Goal: Register for event/course

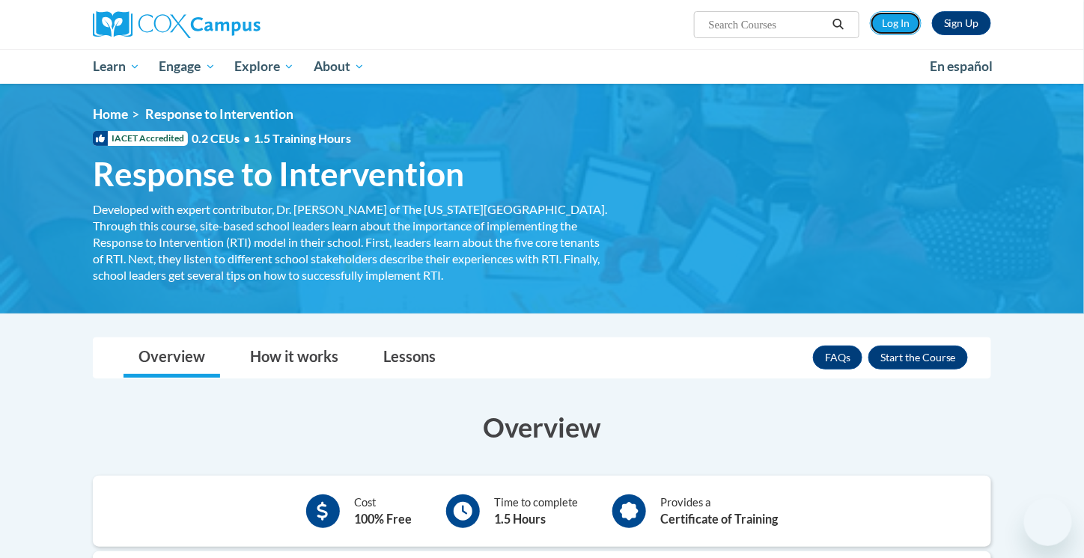
click at [898, 16] on link "Log In" at bounding box center [896, 23] width 52 height 24
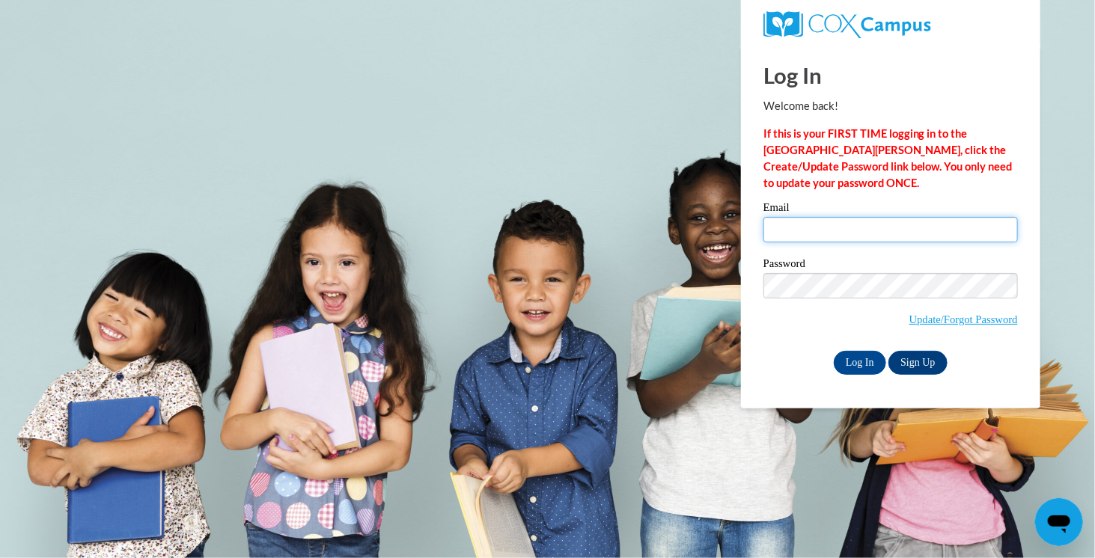
type input "jackilee.cruz@gcssk12.net"
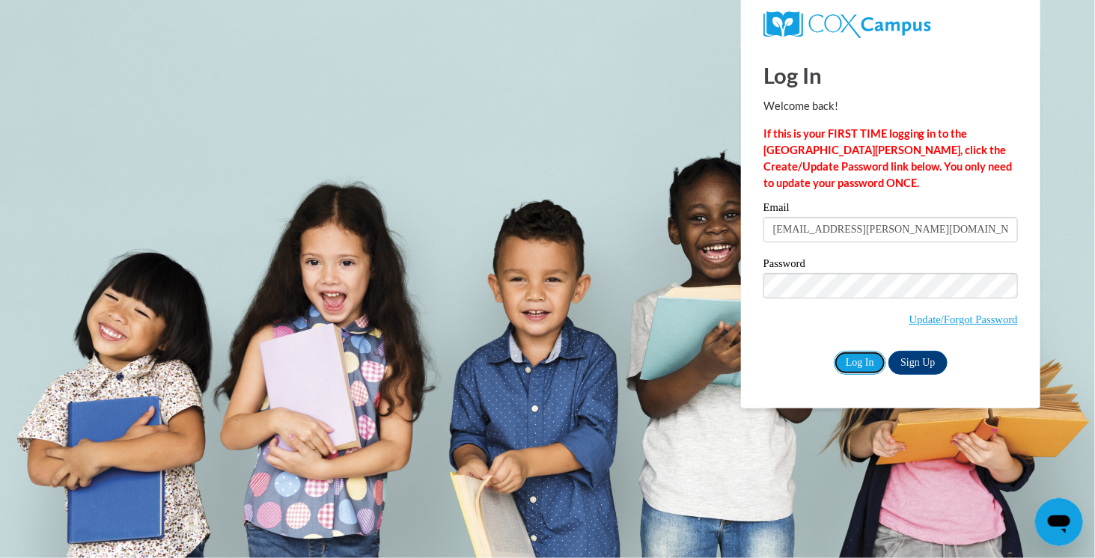
click at [863, 368] on input "Log In" at bounding box center [860, 363] width 52 height 24
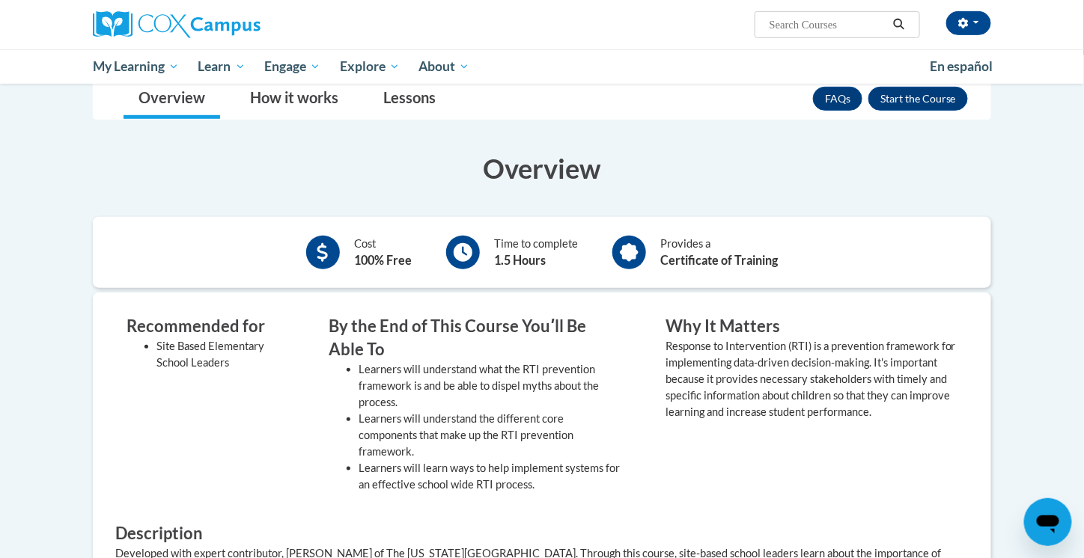
scroll to position [267, 0]
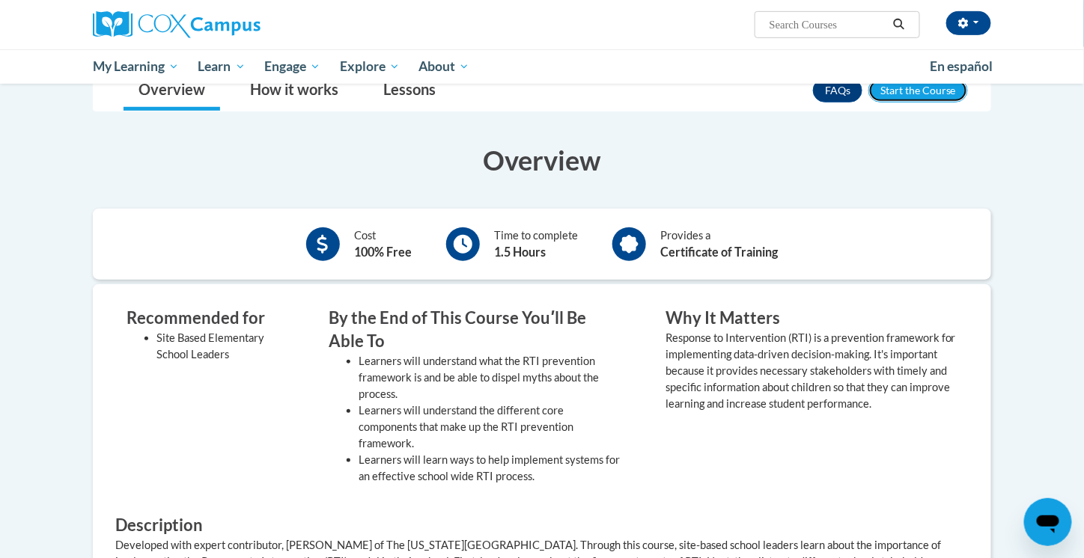
click at [909, 93] on button "Enroll" at bounding box center [918, 91] width 100 height 24
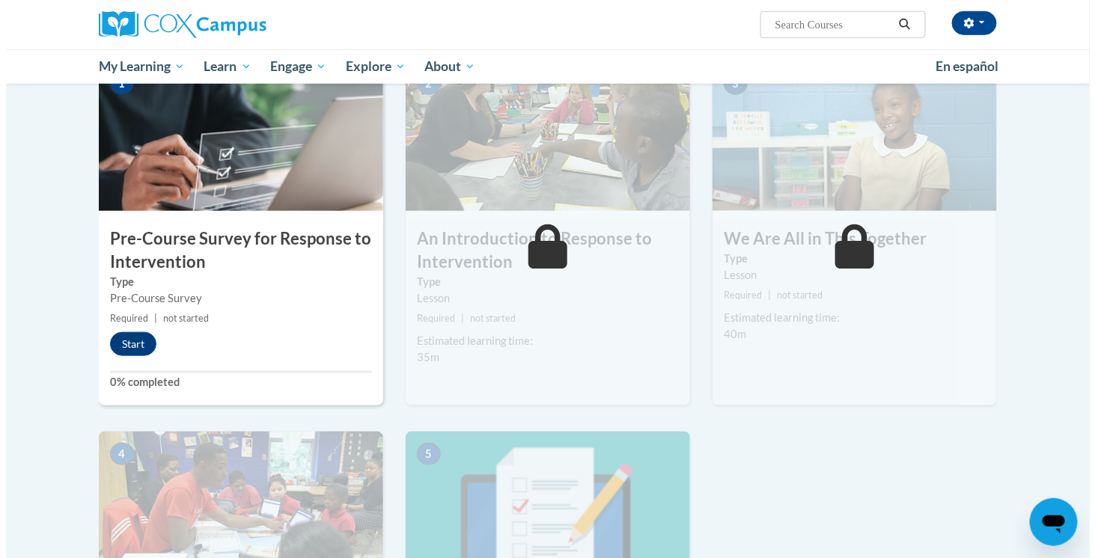
scroll to position [354, 0]
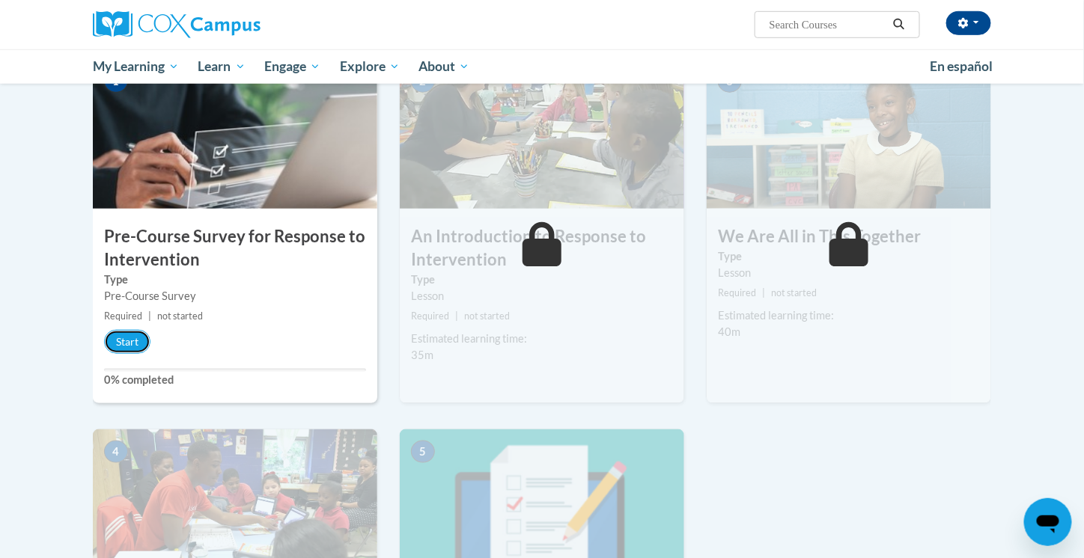
click at [141, 338] on button "Start" at bounding box center [127, 342] width 46 height 24
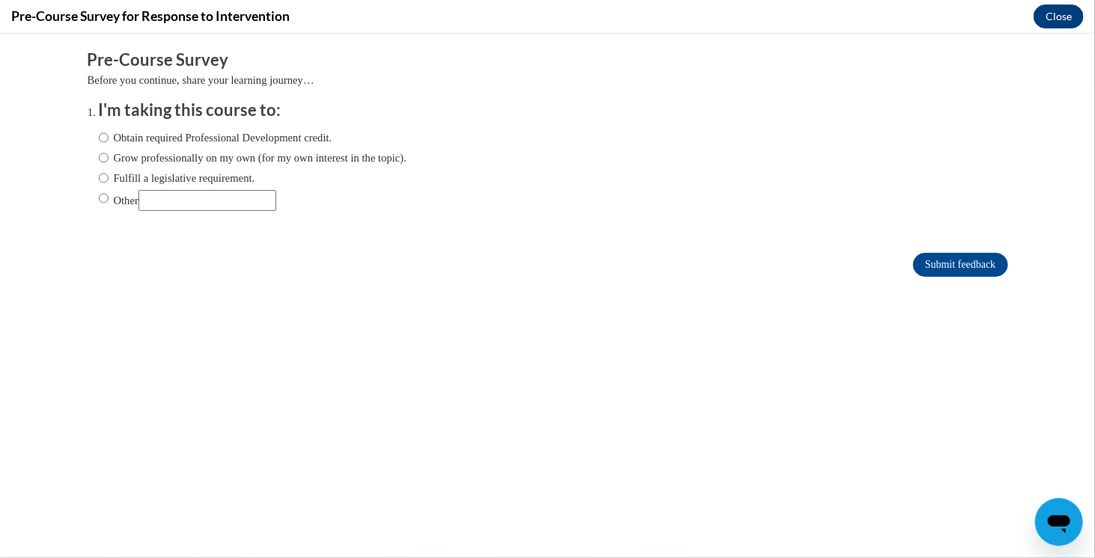
scroll to position [0, 0]
click at [162, 135] on label "Obtain required Professional Development credit." at bounding box center [216, 137] width 234 height 16
click at [109, 135] on input "Obtain required Professional Development credit." at bounding box center [104, 137] width 10 height 16
radio input "true"
click at [928, 266] on input "Submit feedback" at bounding box center [960, 264] width 94 height 24
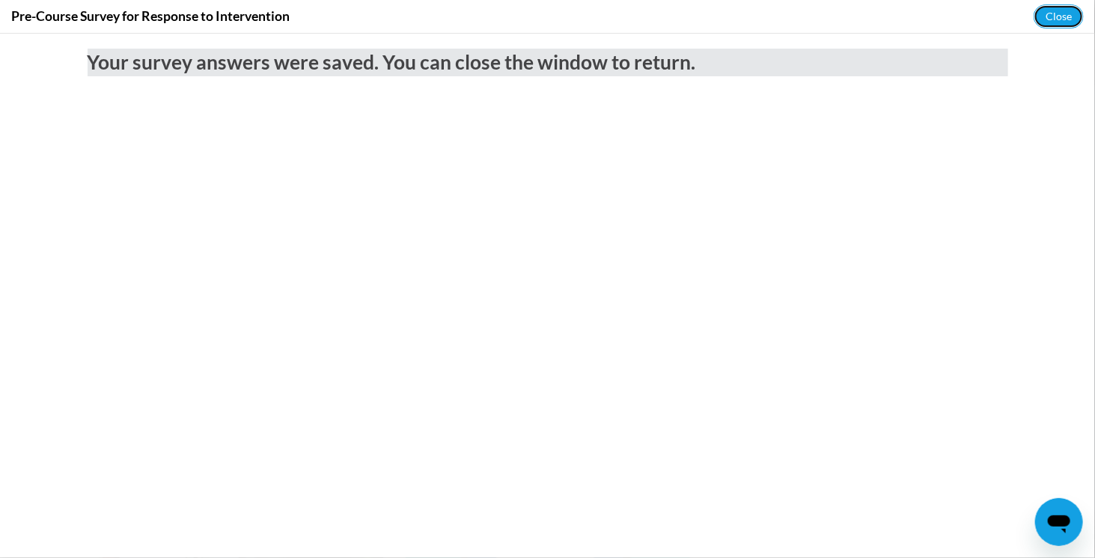
click at [1062, 14] on button "Close" at bounding box center [1059, 16] width 50 height 24
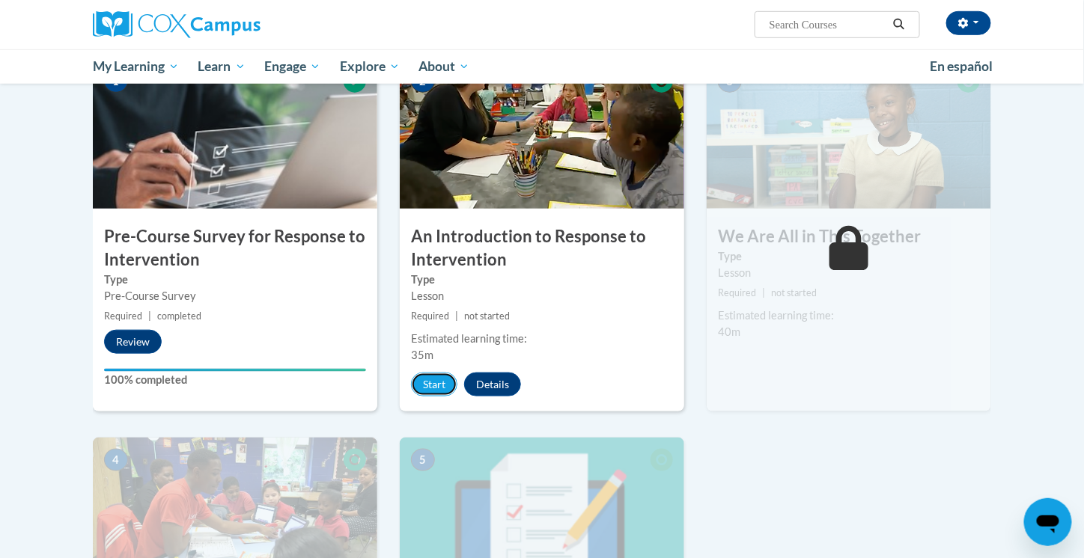
click at [432, 387] on button "Start" at bounding box center [434, 385] width 46 height 24
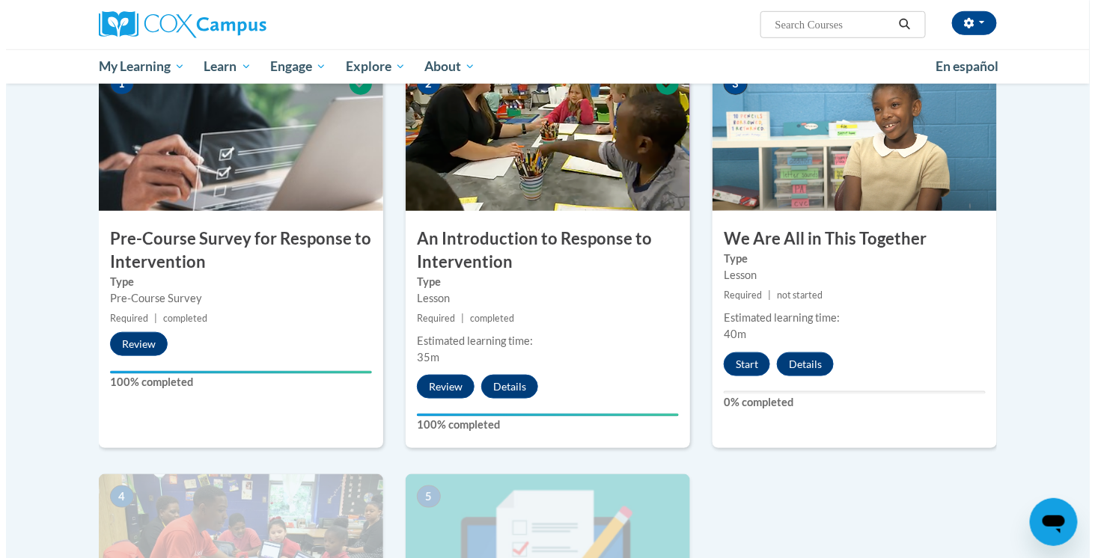
scroll to position [355, 0]
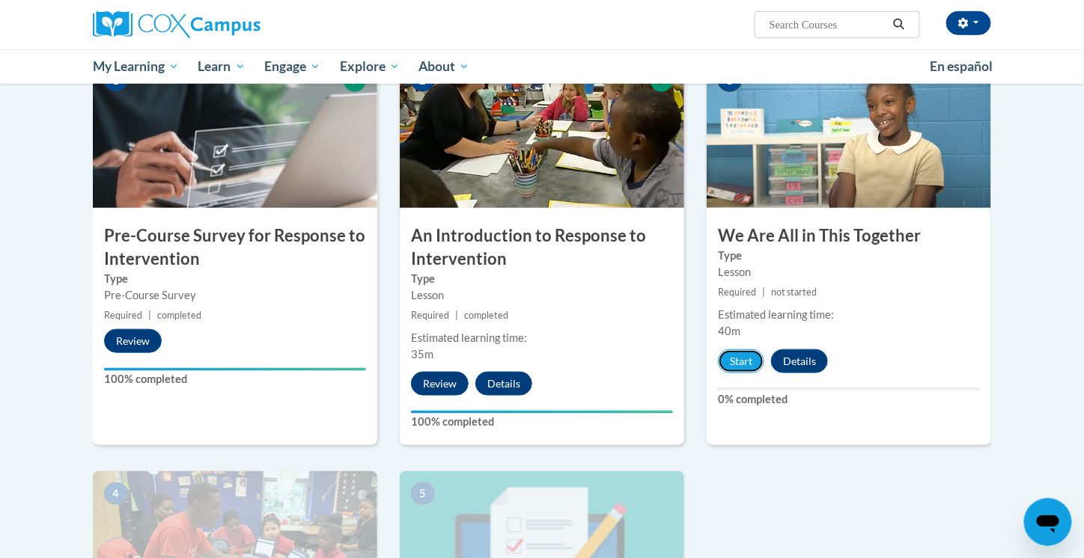
click at [738, 358] on button "Start" at bounding box center [741, 362] width 46 height 24
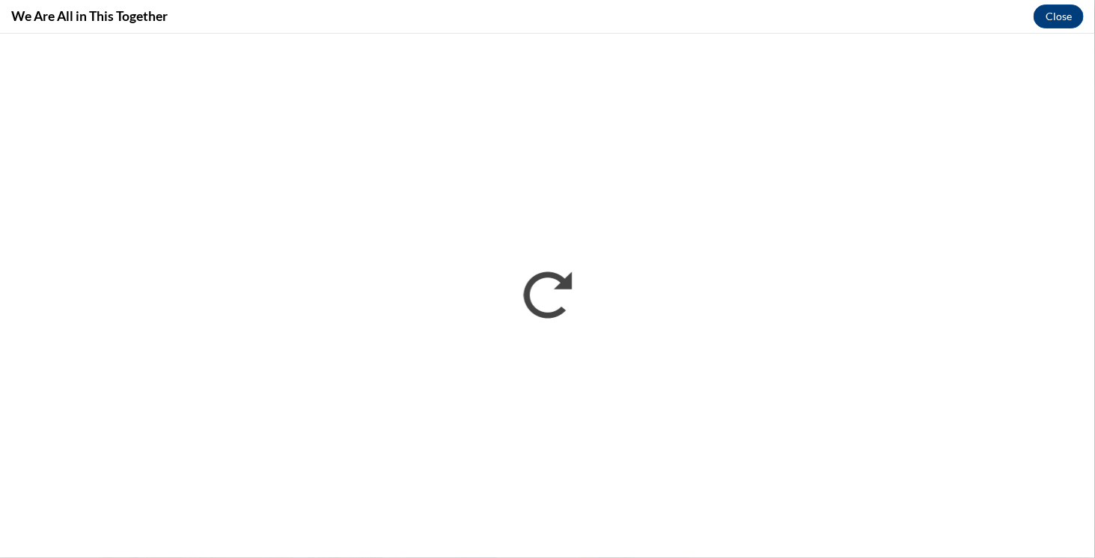
scroll to position [0, 0]
